Goal: Find specific page/section: Find specific page/section

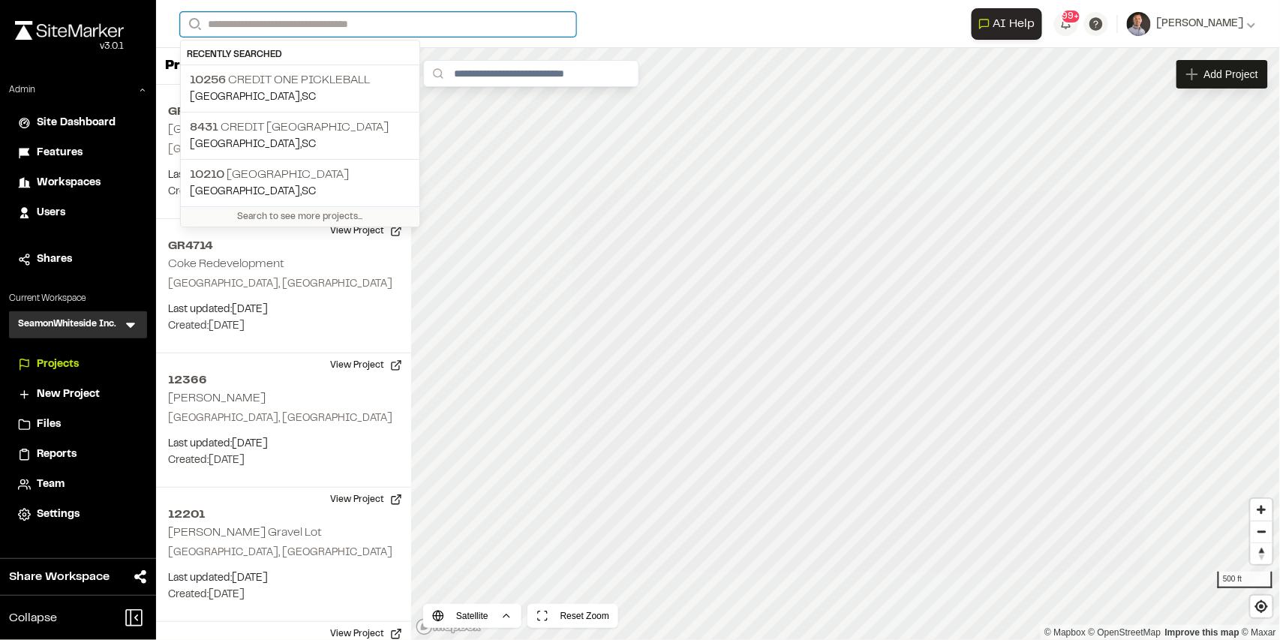
click at [248, 26] on input "Search" at bounding box center [378, 24] width 396 height 25
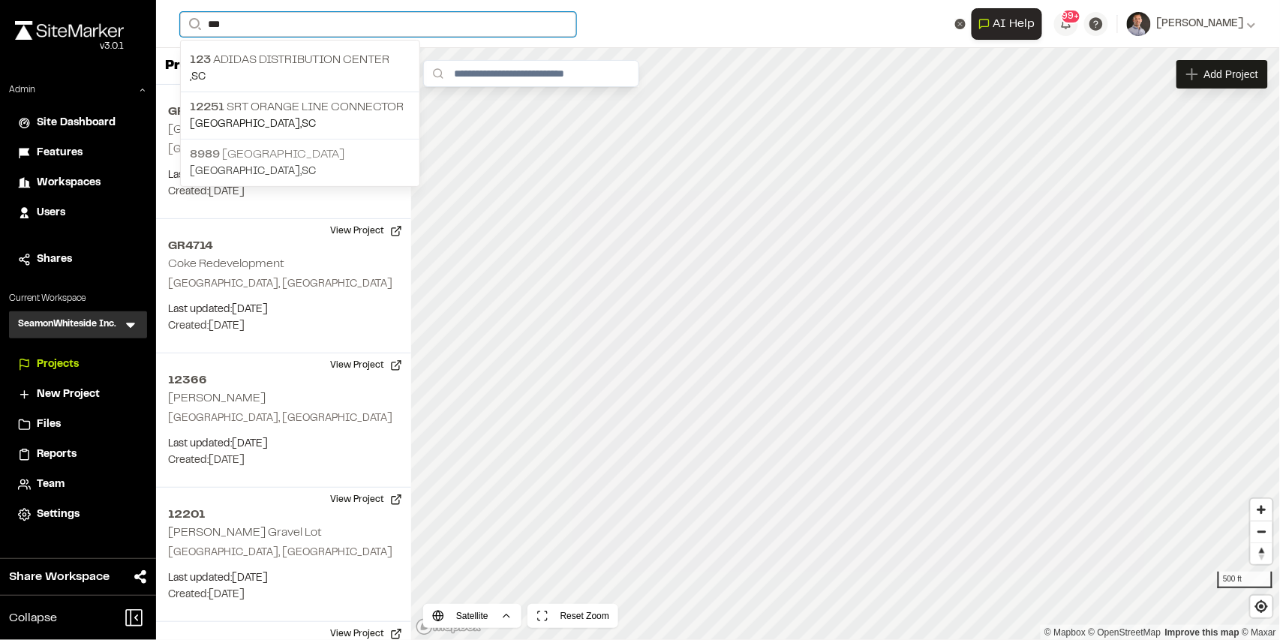
type input "***"
click at [281, 153] on p "[STREET_ADDRESS]" at bounding box center [300, 155] width 221 height 18
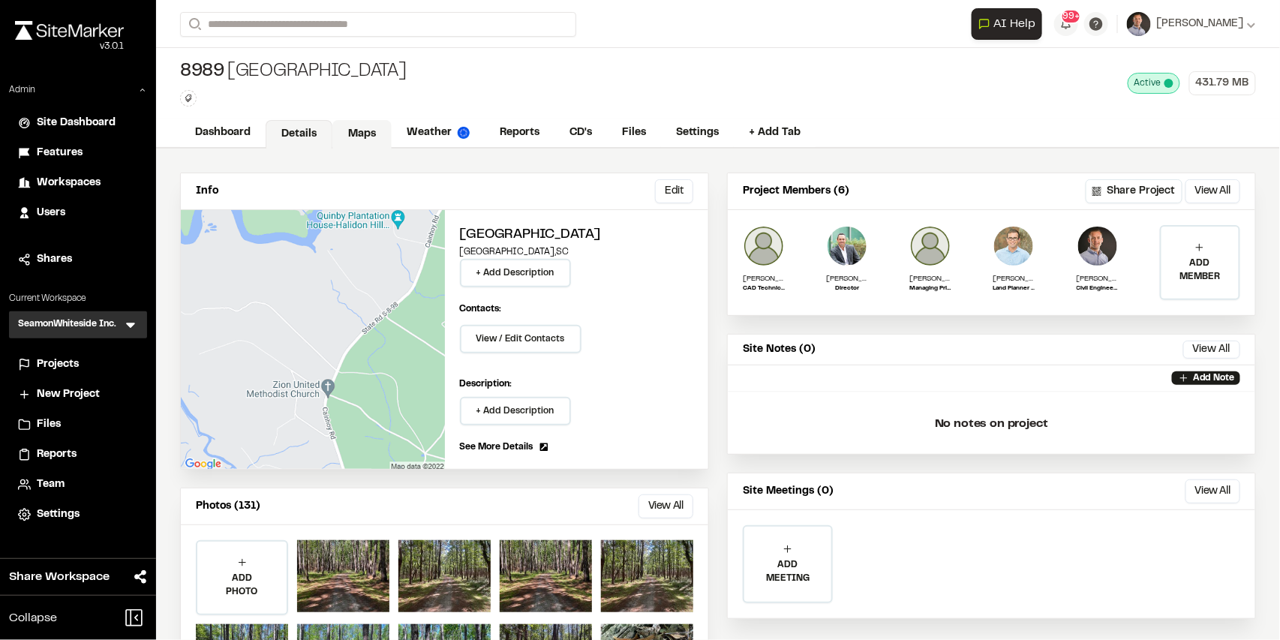
click at [355, 136] on link "Maps" at bounding box center [361, 134] width 59 height 29
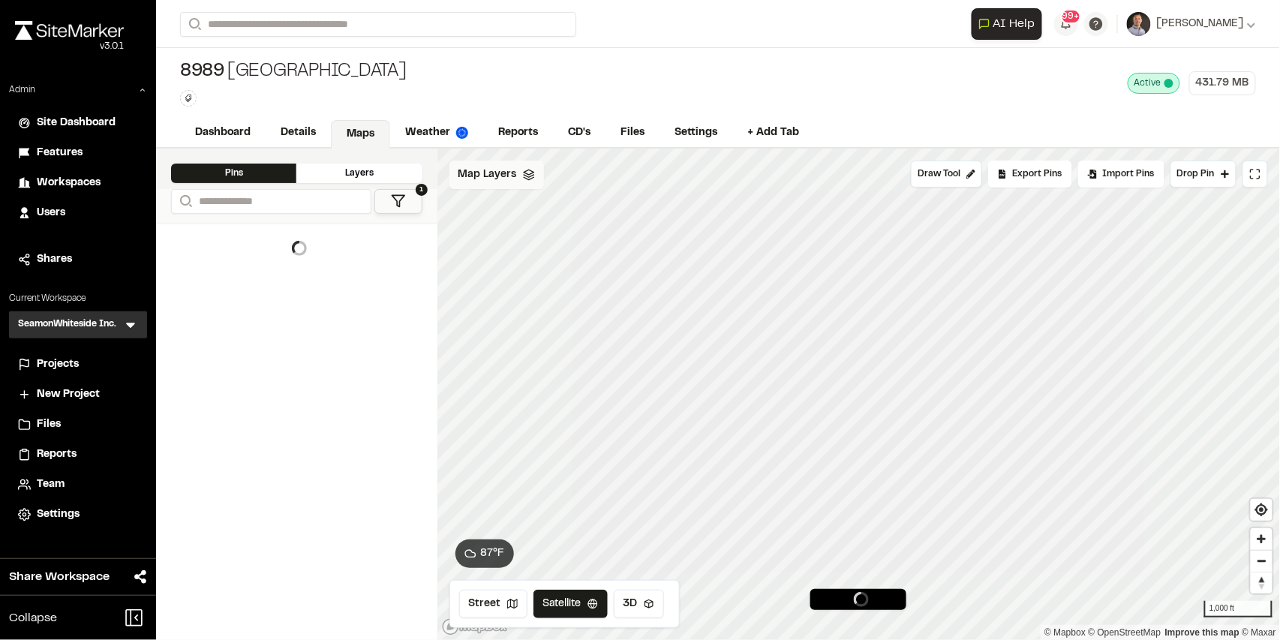
click at [509, 179] on span "Map Layers" at bounding box center [487, 175] width 59 height 17
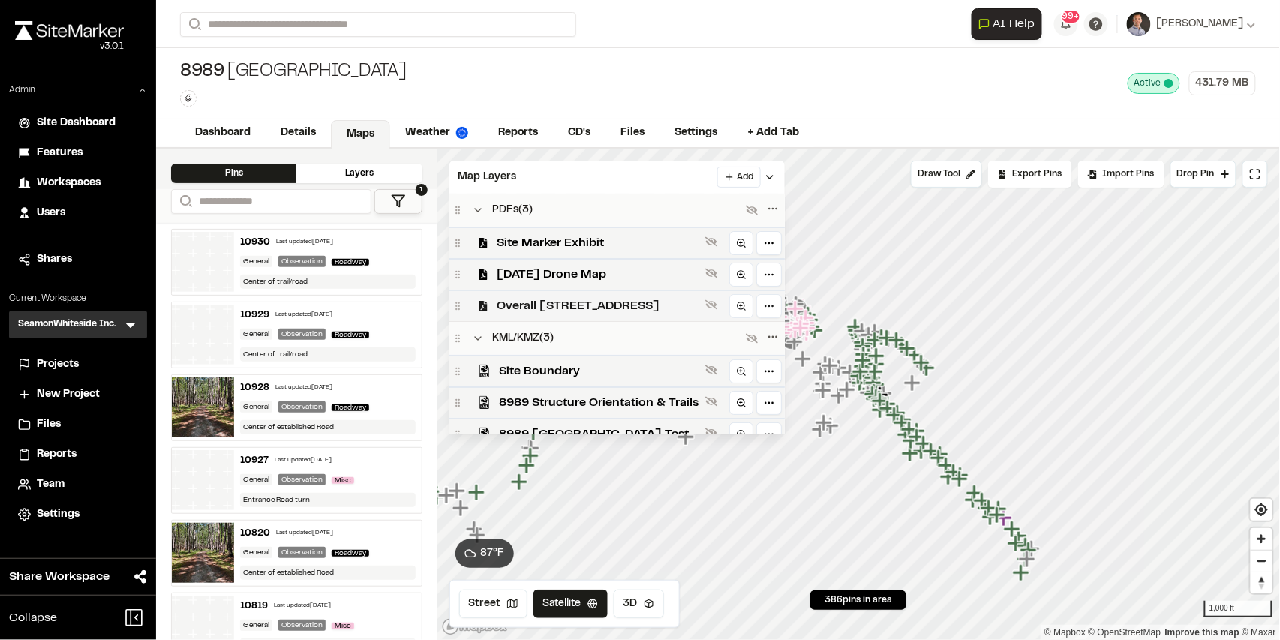
click at [559, 311] on span "Overall [STREET_ADDRESS]" at bounding box center [598, 306] width 202 height 18
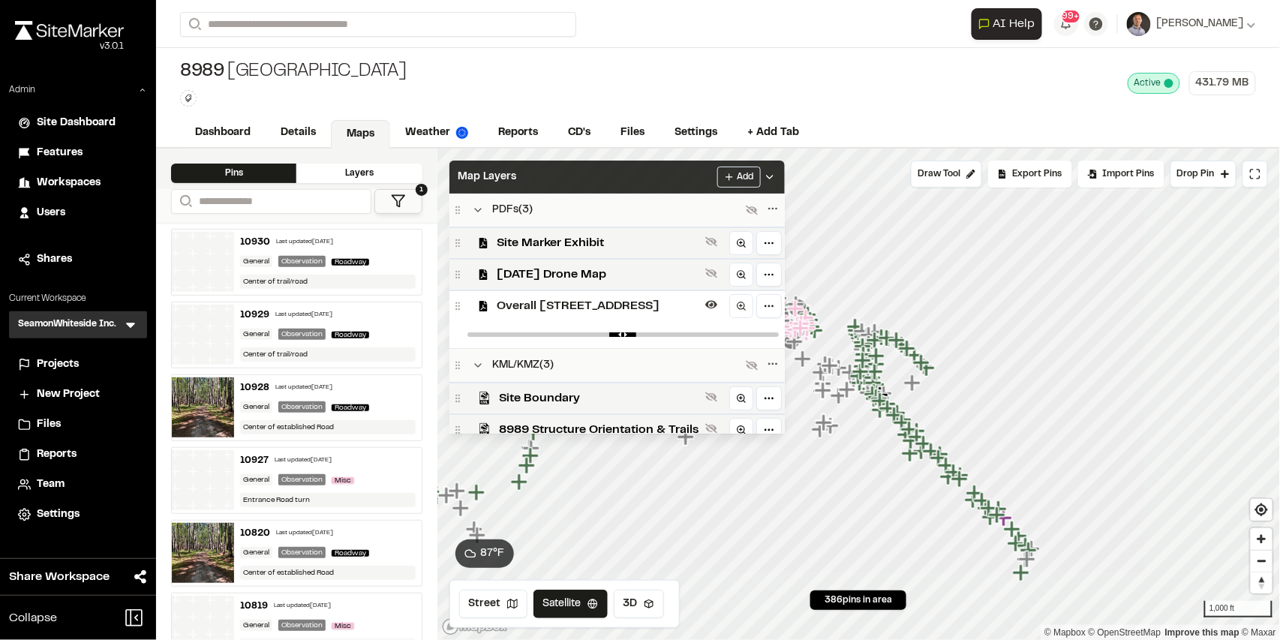
click at [677, 168] on div "Map Layers Add" at bounding box center [616, 177] width 335 height 33
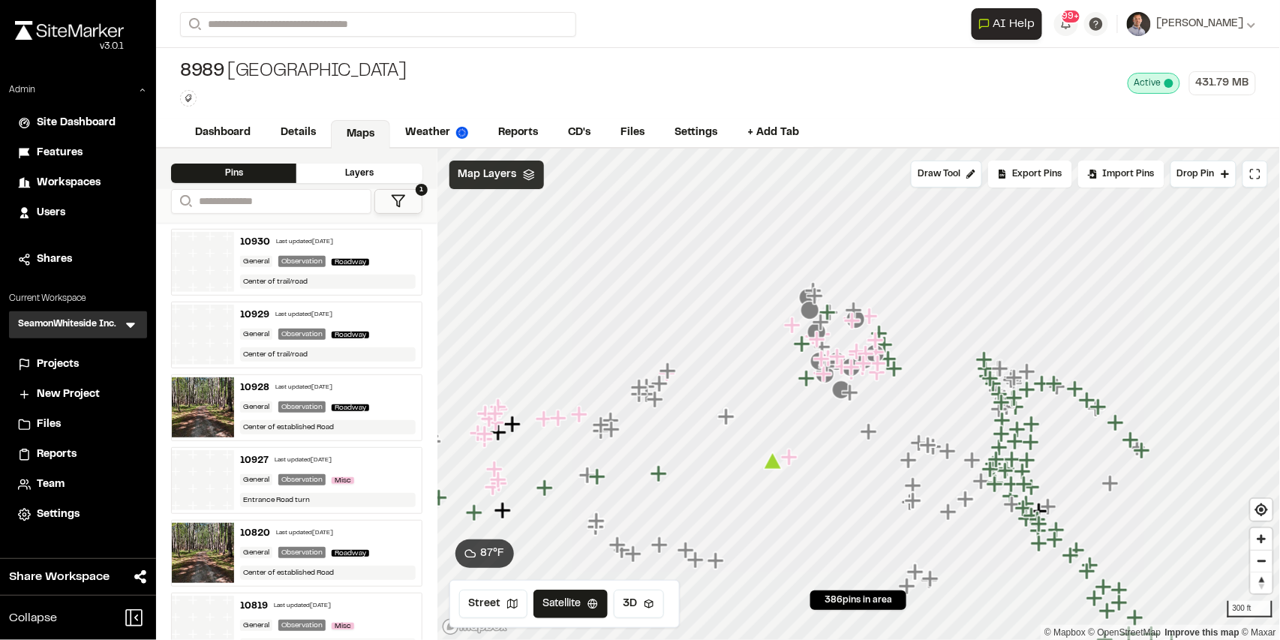
click at [488, 172] on span "Map Layers" at bounding box center [487, 175] width 59 height 17
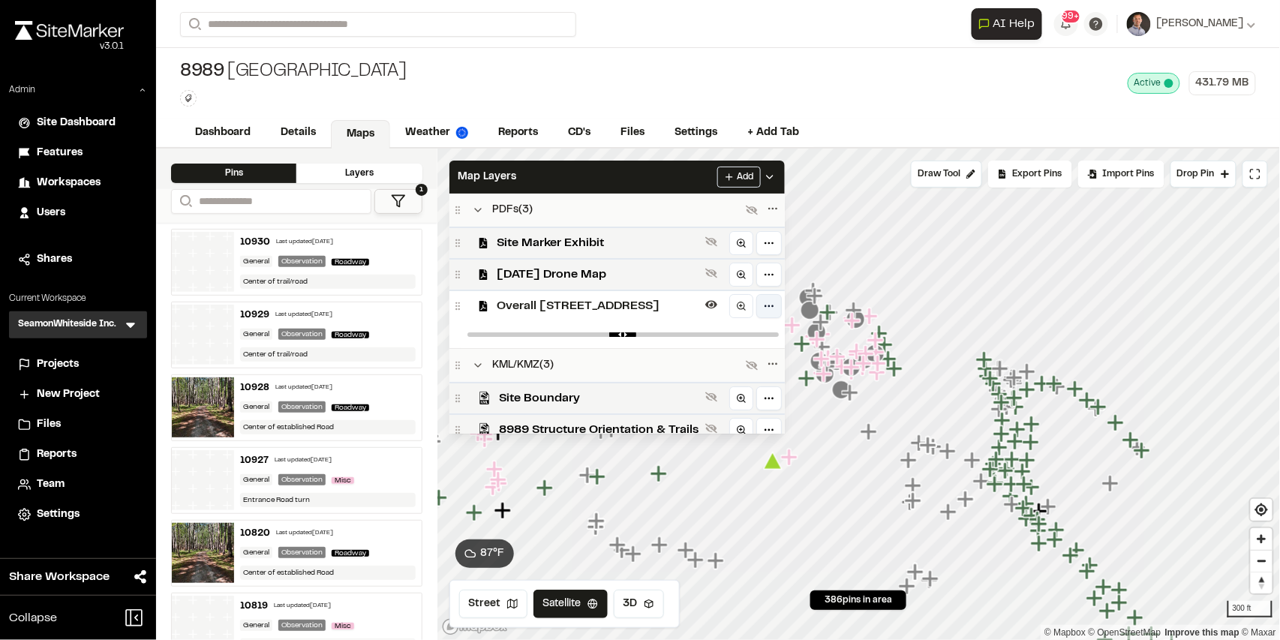
click at [776, 311] on html "Close sidebar v 3.0.1 Admin Site Dashboard Features Workspaces Users Shares Cur…" at bounding box center [640, 320] width 1280 height 640
click at [658, 161] on html "Close sidebar v 3.0.1 Admin Site Dashboard Features Workspaces Users Shares Cur…" at bounding box center [640, 320] width 1280 height 640
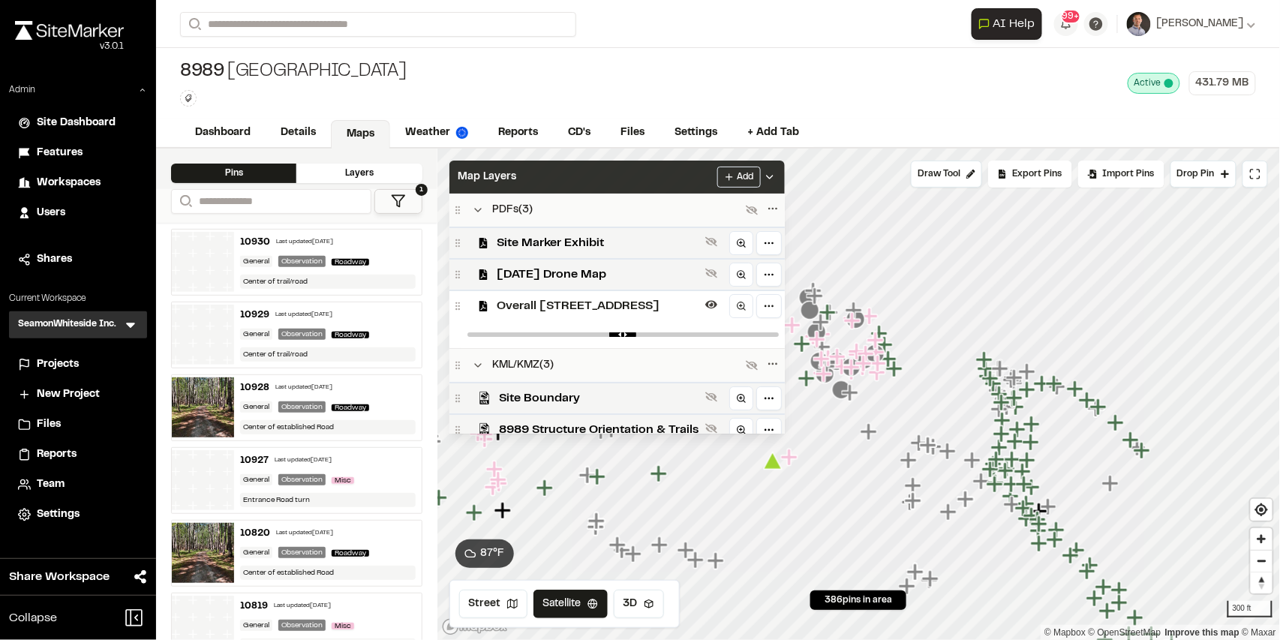
click at [653, 176] on div "Map Layers Add" at bounding box center [616, 177] width 335 height 33
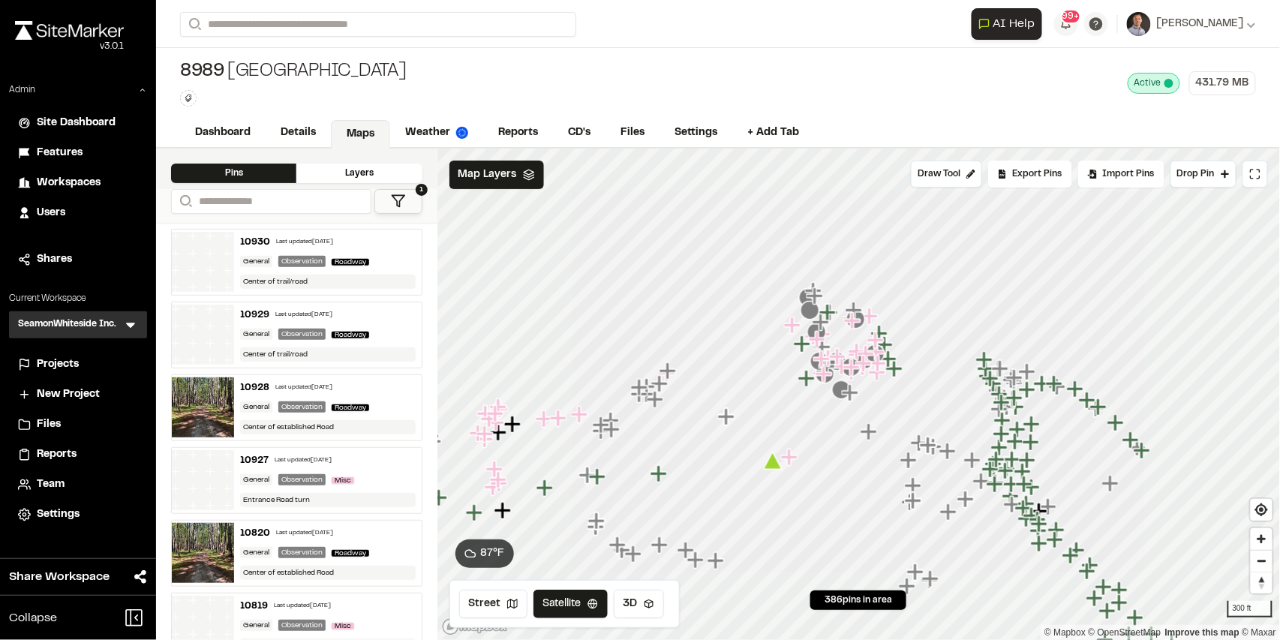
click at [772, 59] on div "8989 [GEOGRAPHIC_DATA] Type Enter or comma to add tag. Active Deactivate [STREE…" at bounding box center [718, 83] width 1124 height 71
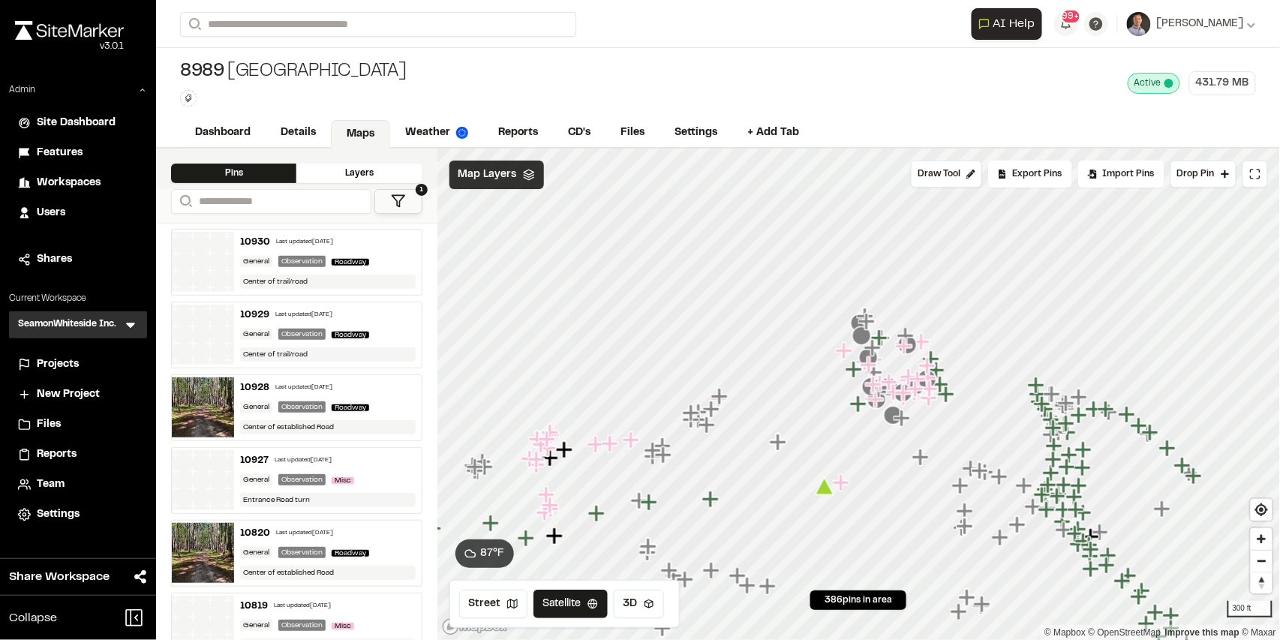
click at [476, 168] on span "Map Layers" at bounding box center [487, 175] width 59 height 17
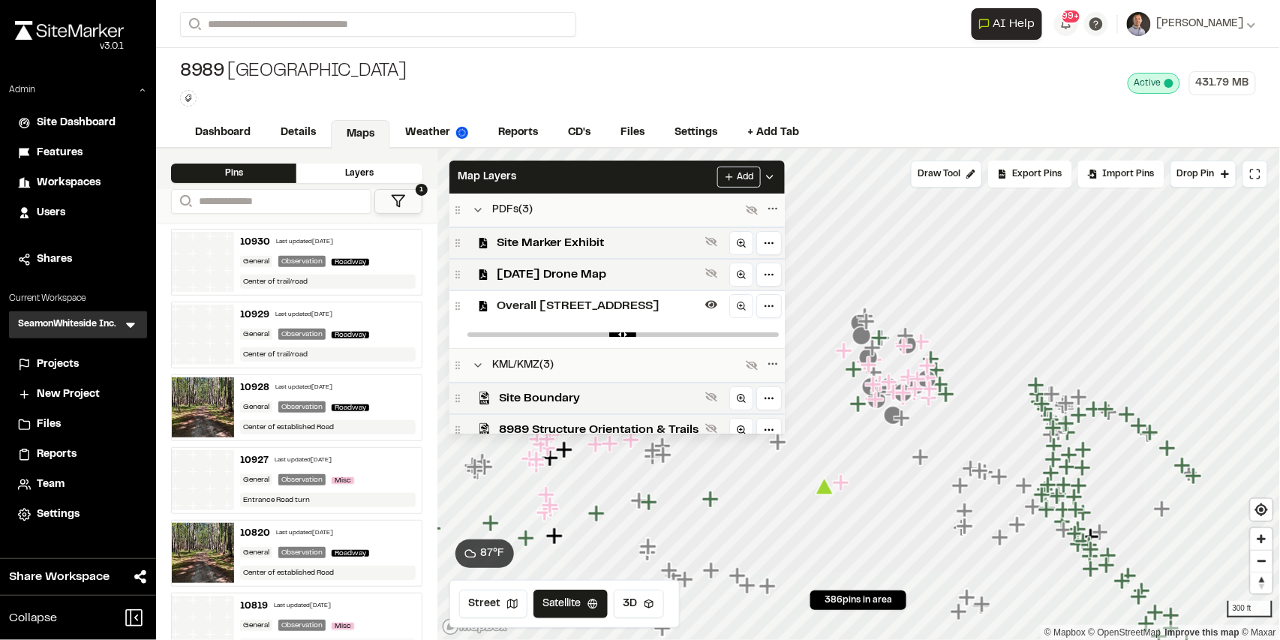
drag, startPoint x: 581, startPoint y: 304, endPoint x: 554, endPoint y: 308, distance: 27.3
click at [554, 308] on span "Overall [STREET_ADDRESS]" at bounding box center [598, 306] width 202 height 18
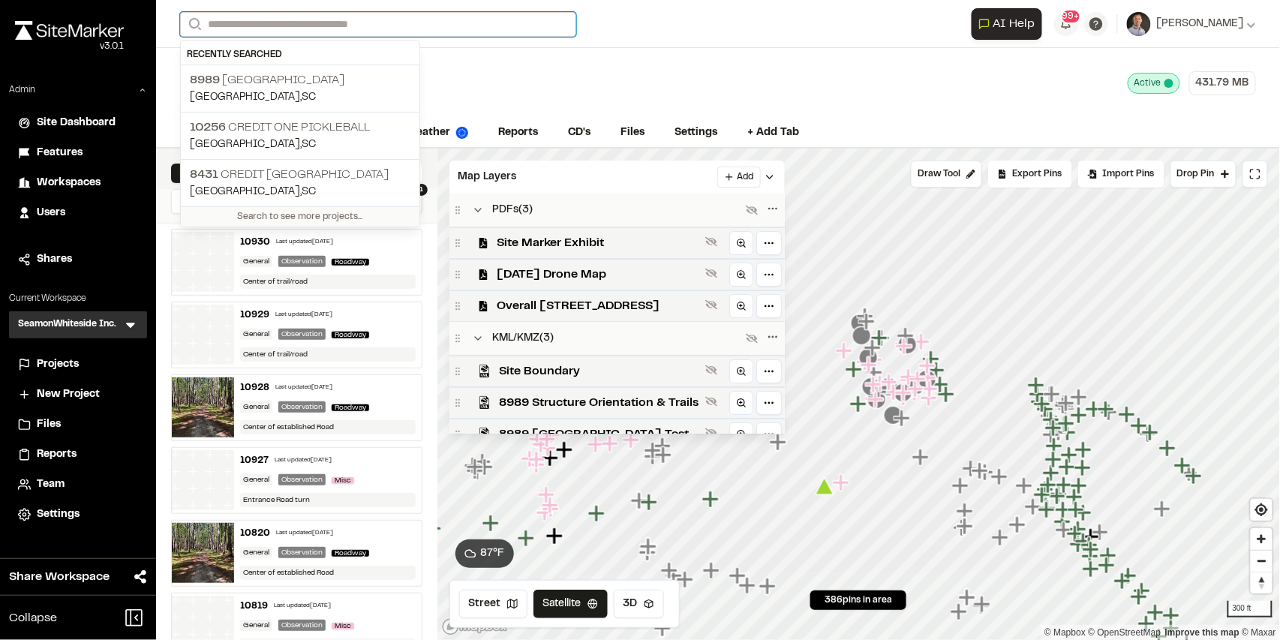
click at [273, 26] on input "Search" at bounding box center [378, 24] width 396 height 25
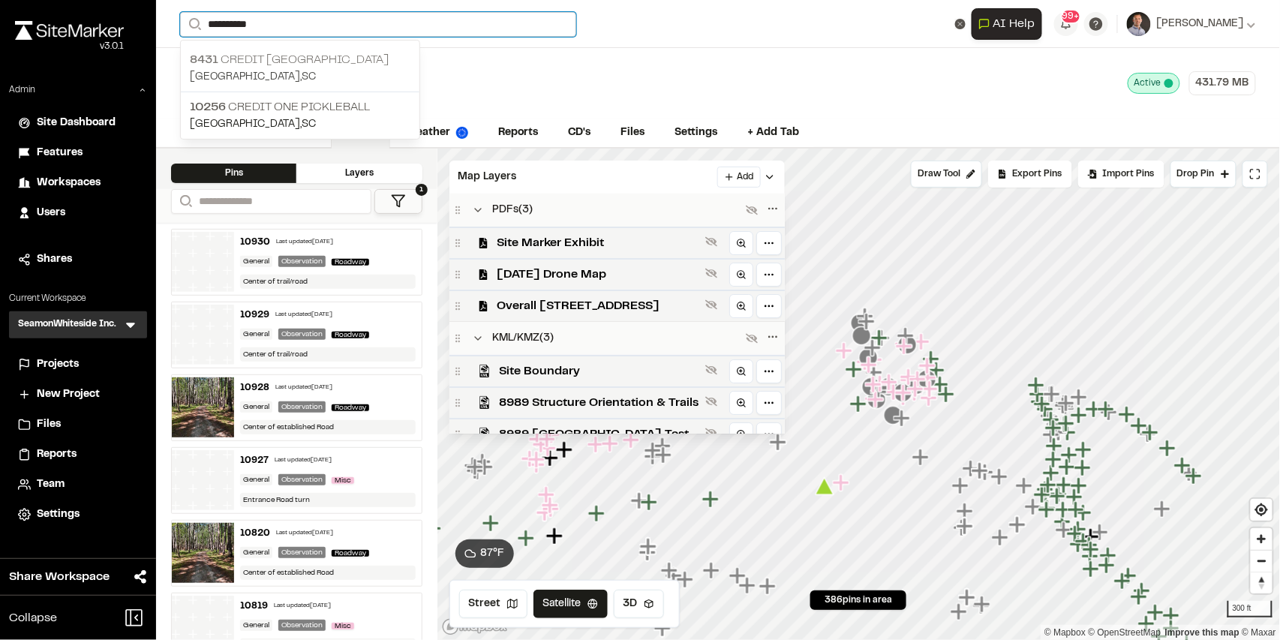
type input "**********"
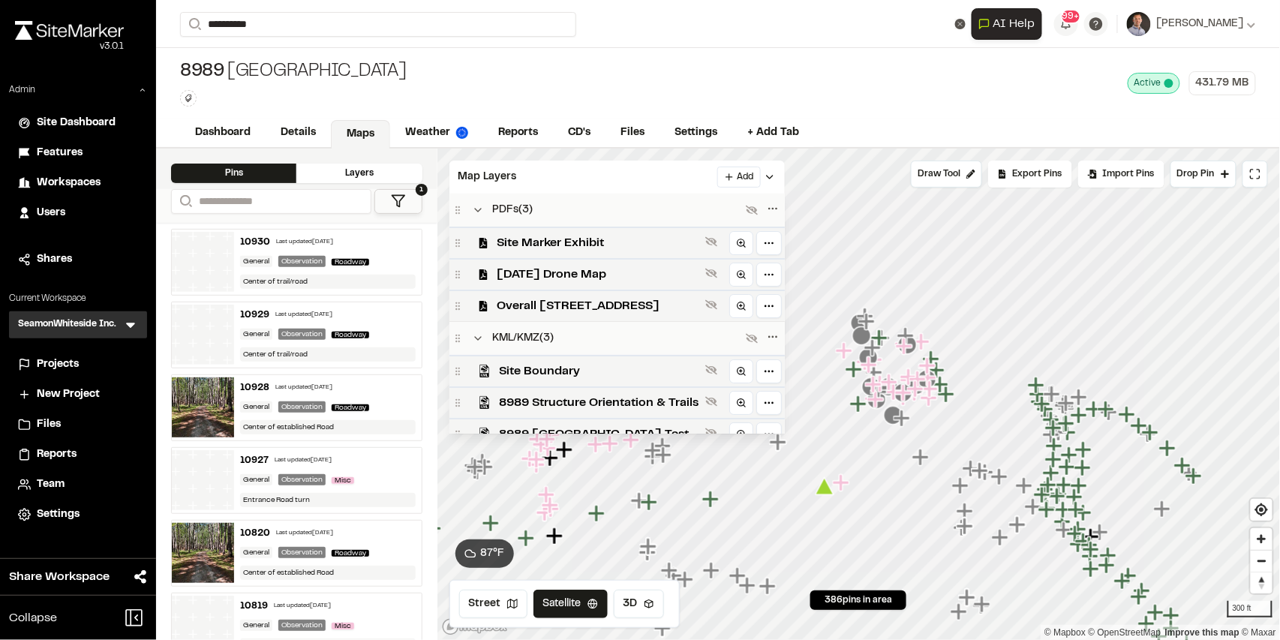
click at [315, 65] on p "[GEOGRAPHIC_DATA]" at bounding box center [300, 60] width 221 height 18
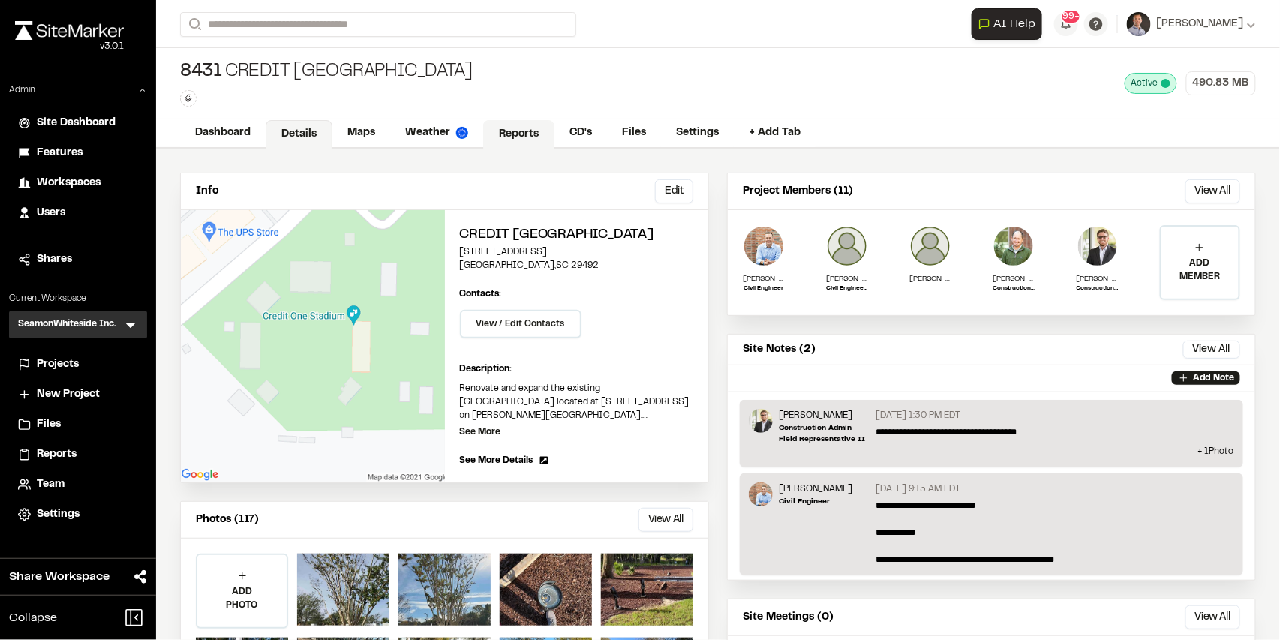
click at [516, 132] on link "Reports" at bounding box center [518, 134] width 71 height 29
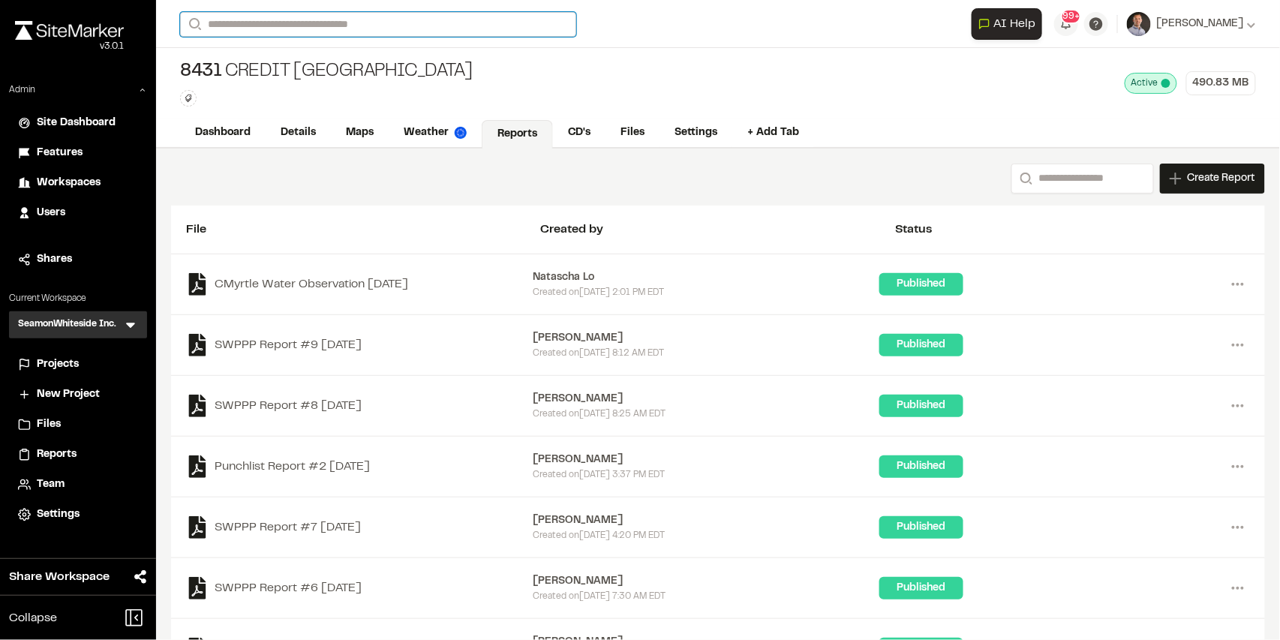
click at [350, 31] on input "Search" at bounding box center [378, 24] width 396 height 25
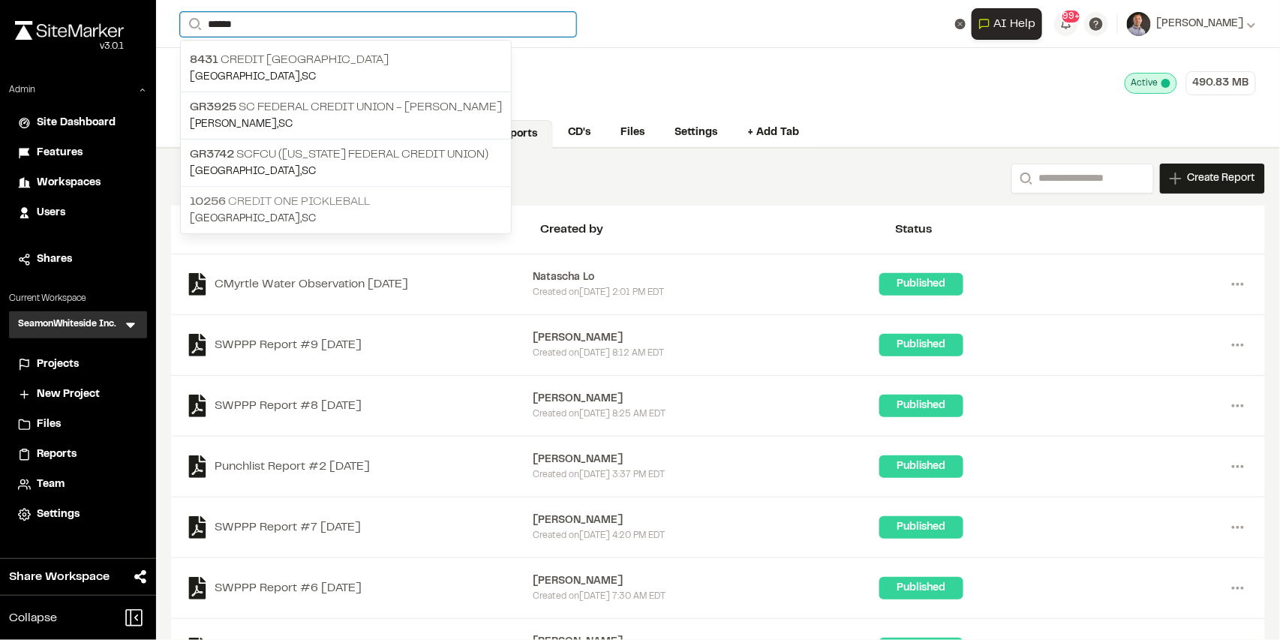
type input "******"
click at [353, 197] on p "10256 Credit One Pickleball" at bounding box center [346, 202] width 312 height 18
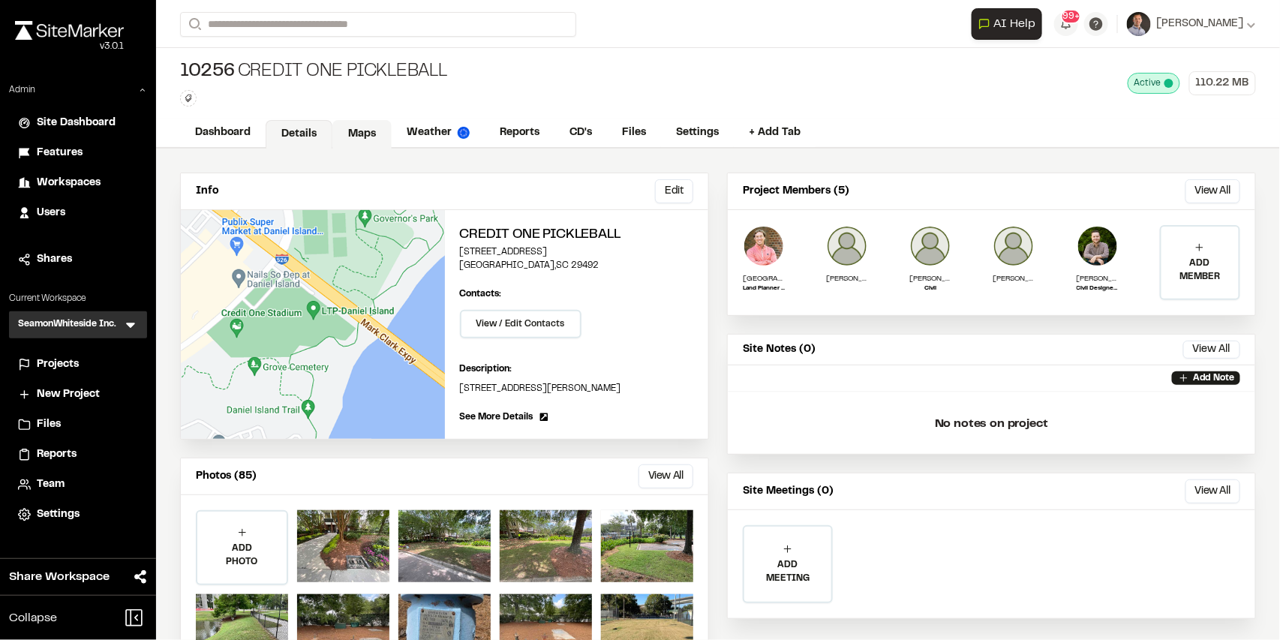
click at [356, 145] on link "Maps" at bounding box center [361, 134] width 59 height 29
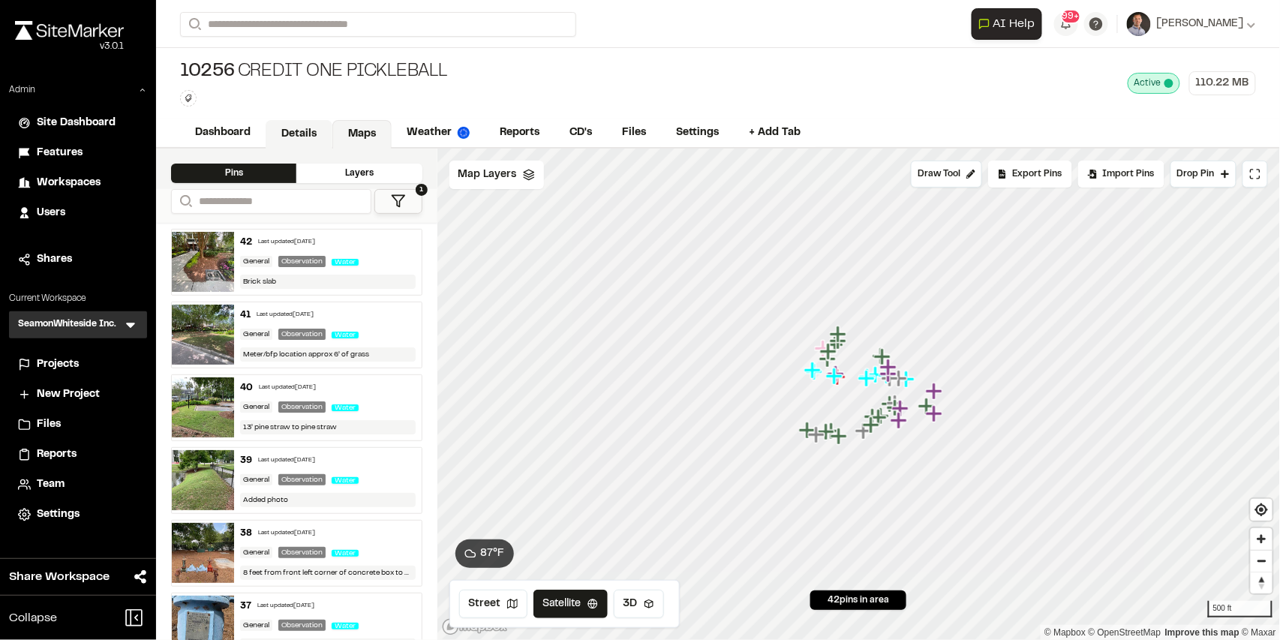
click at [311, 137] on link "Details" at bounding box center [299, 134] width 67 height 29
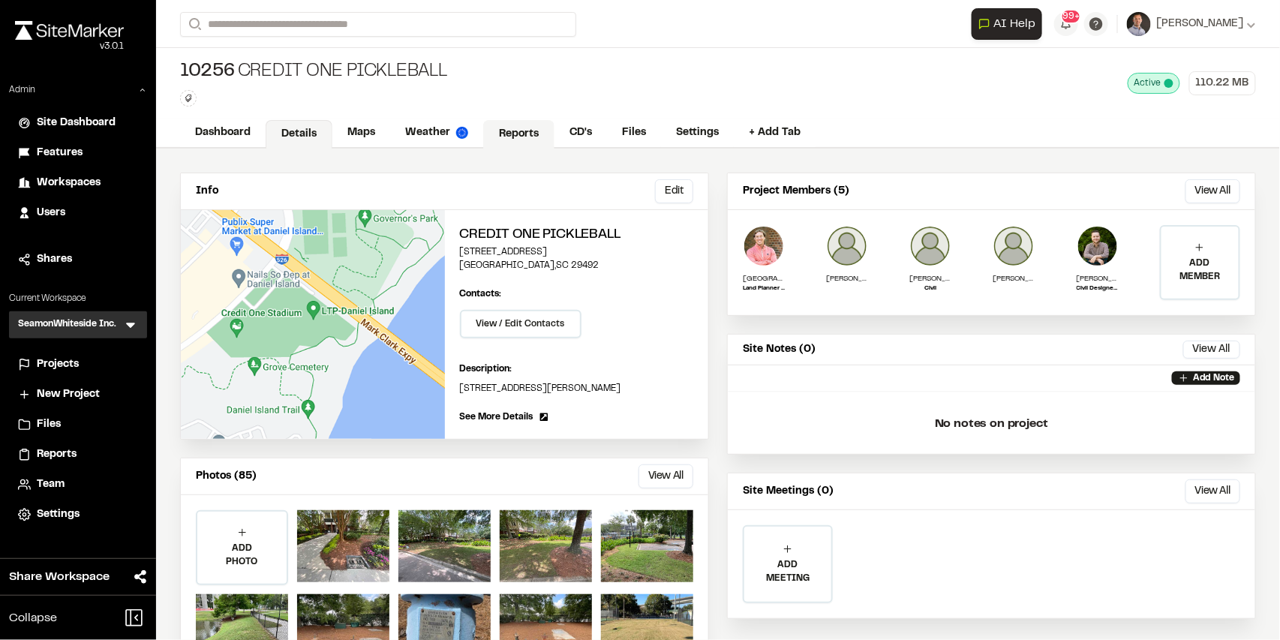
click at [522, 137] on link "Reports" at bounding box center [518, 134] width 71 height 29
